Goal: Check status: Check status

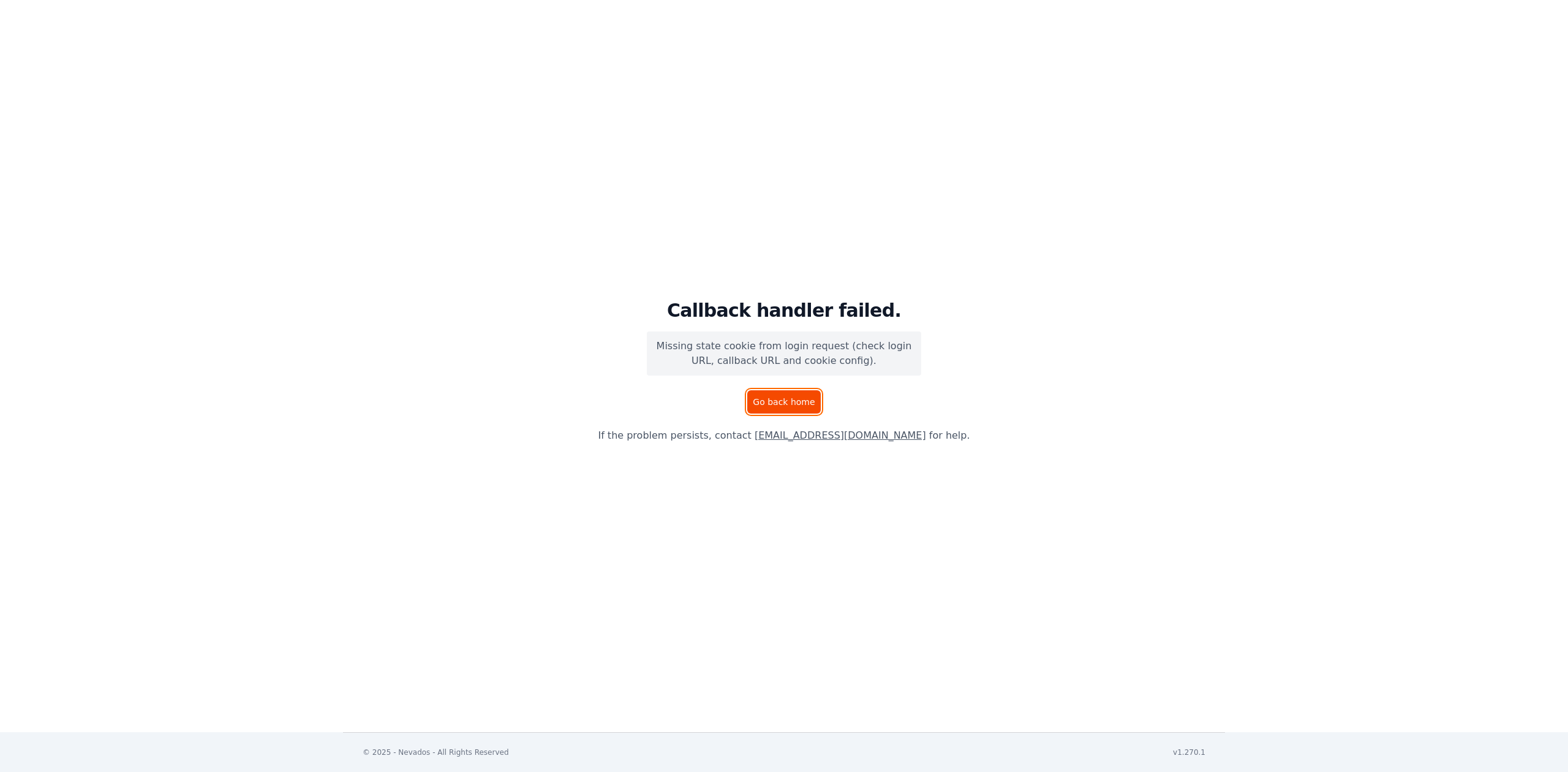
click at [773, 398] on link "Go back home" at bounding box center [784, 402] width 73 height 23
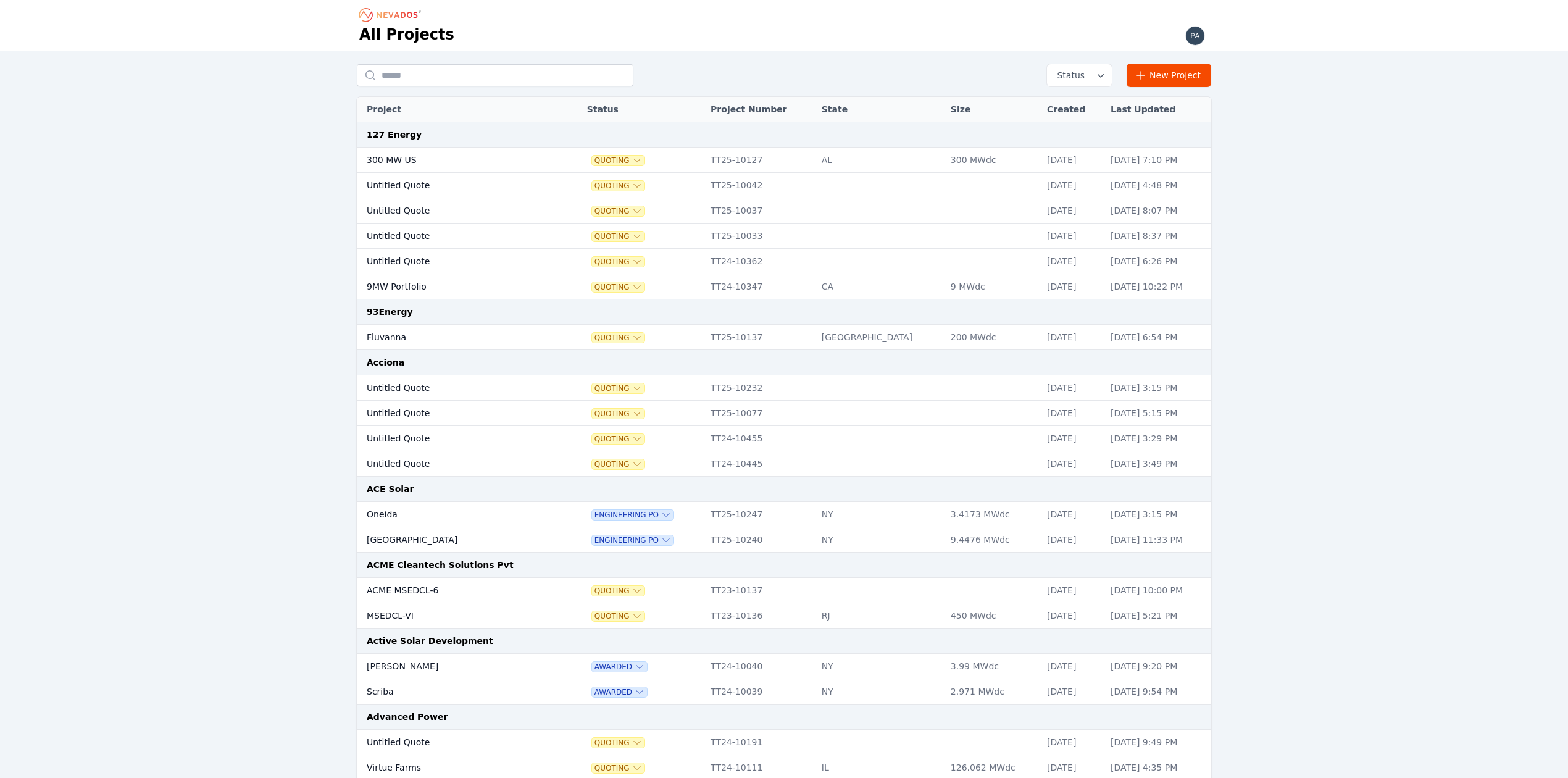
click at [422, 82] on input "text" at bounding box center [495, 75] width 277 height 22
type input "*********"
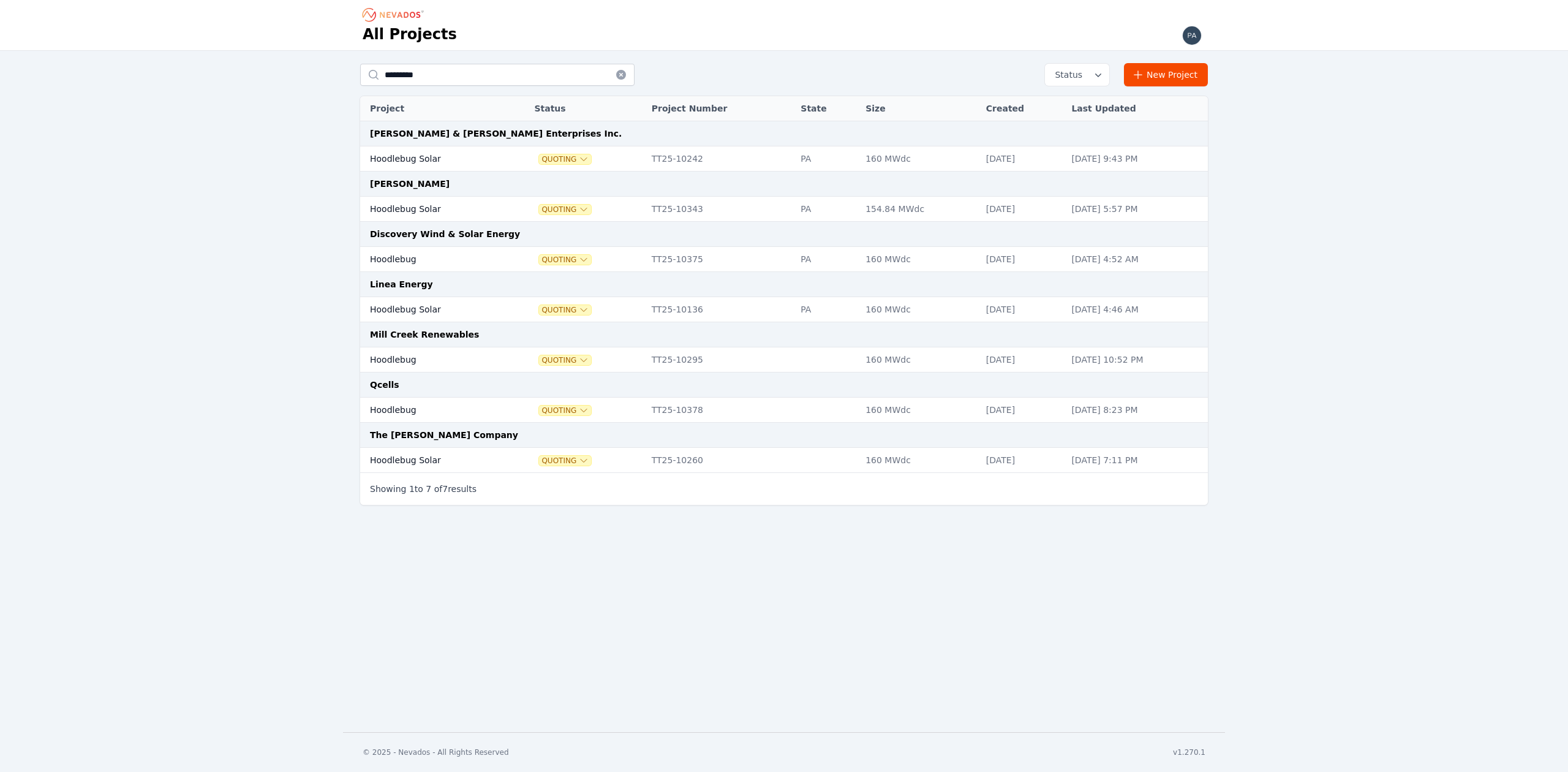
click at [398, 304] on td "Hoodlebug Solar" at bounding box center [434, 310] width 148 height 25
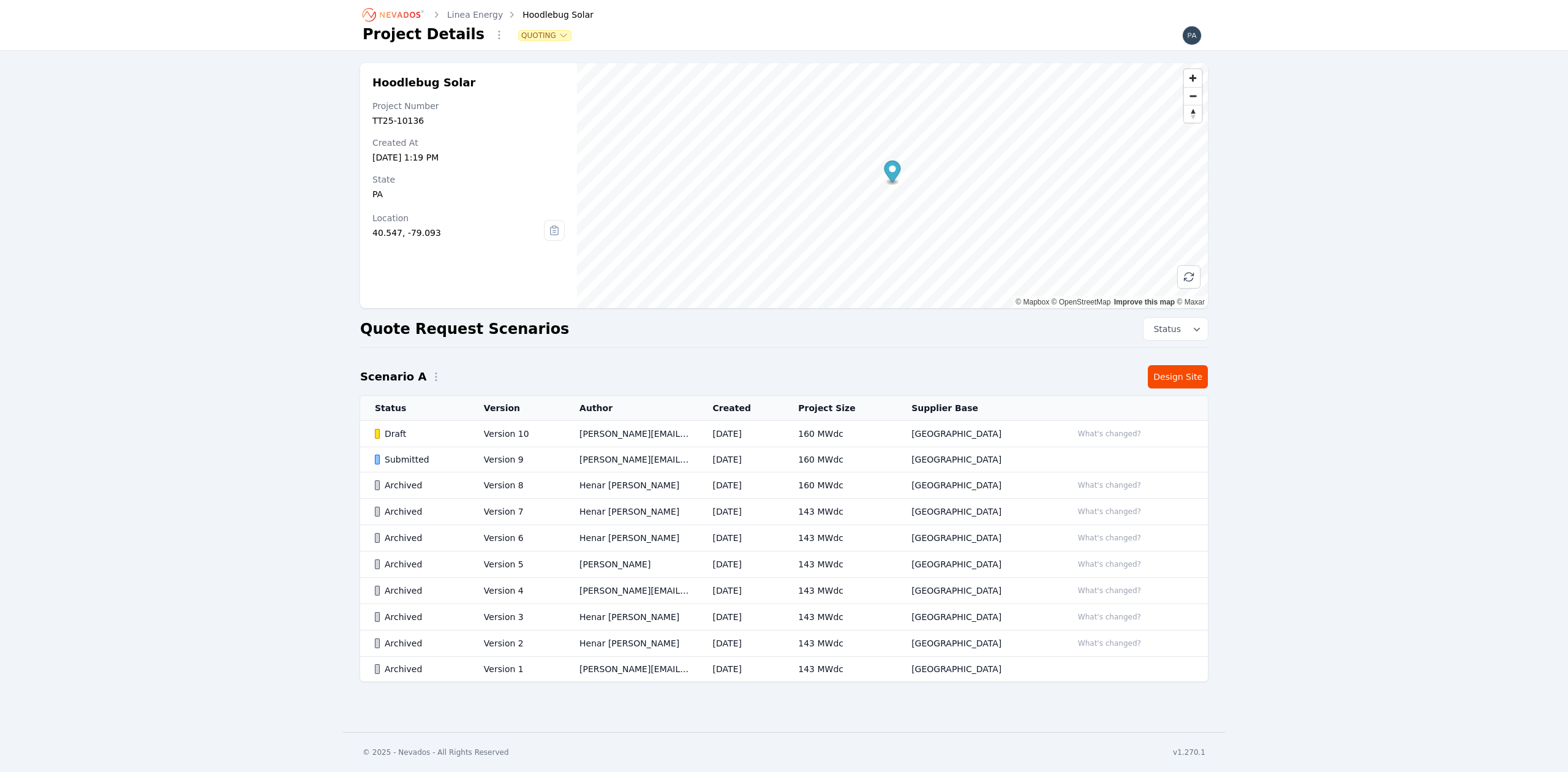
click at [449, 458] on div "Submitted" at bounding box center [419, 459] width 88 height 12
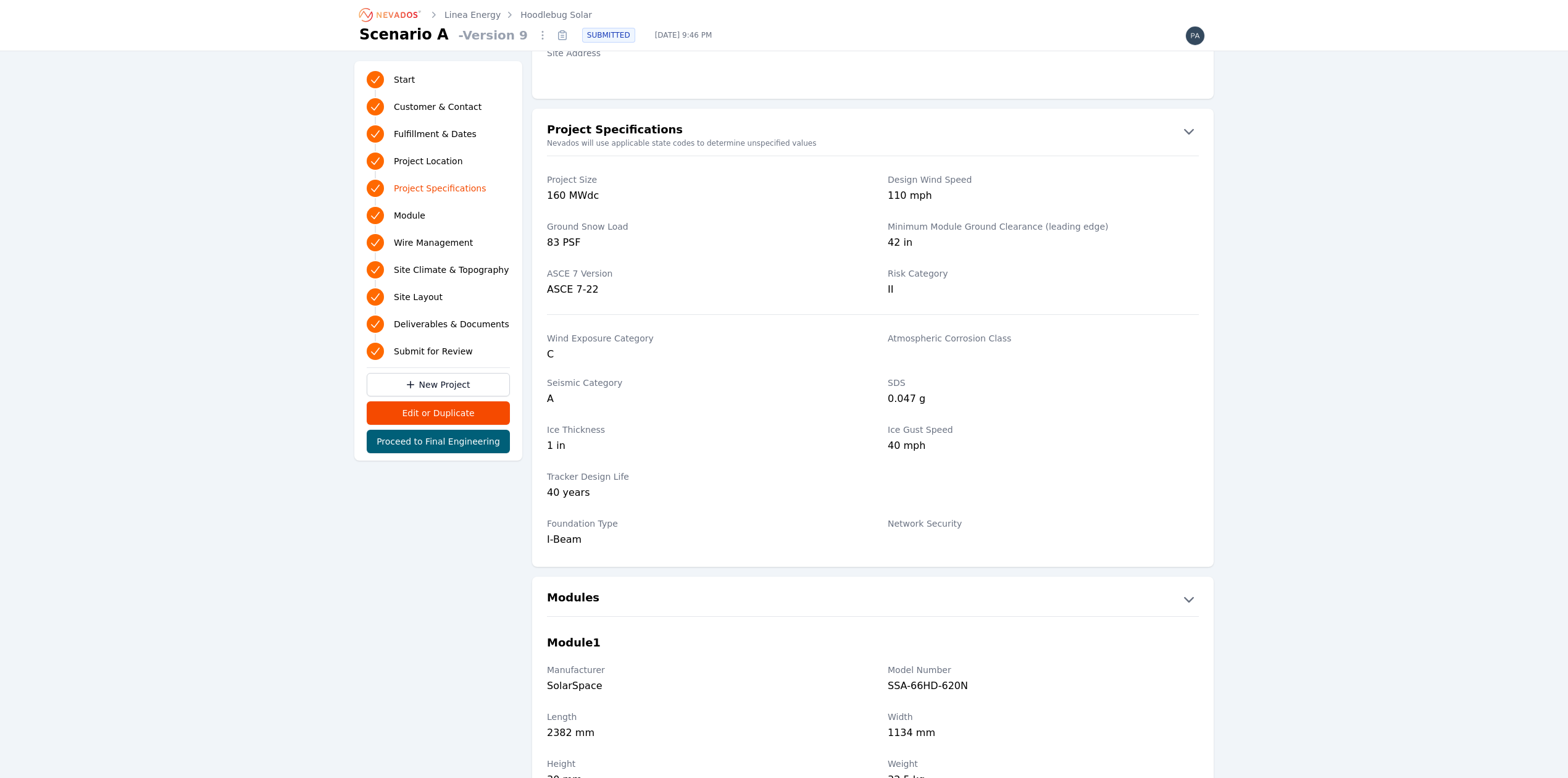
scroll to position [823, 0]
